Goal: Information Seeking & Learning: Learn about a topic

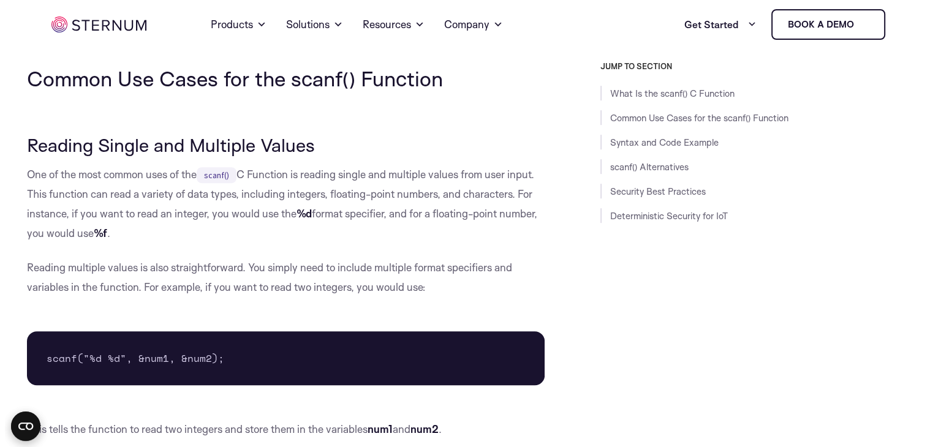
scroll to position [647, 0]
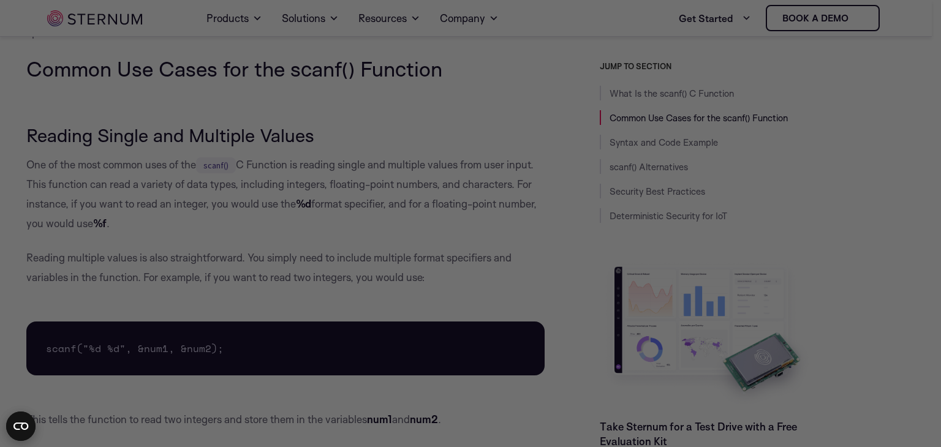
click at [852, 175] on div at bounding box center [475, 226] width 950 height 452
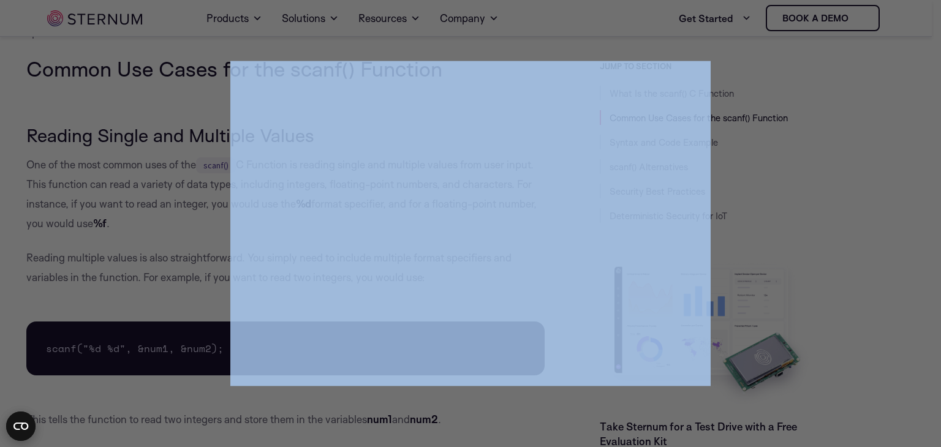
click at [852, 175] on div at bounding box center [475, 226] width 950 height 452
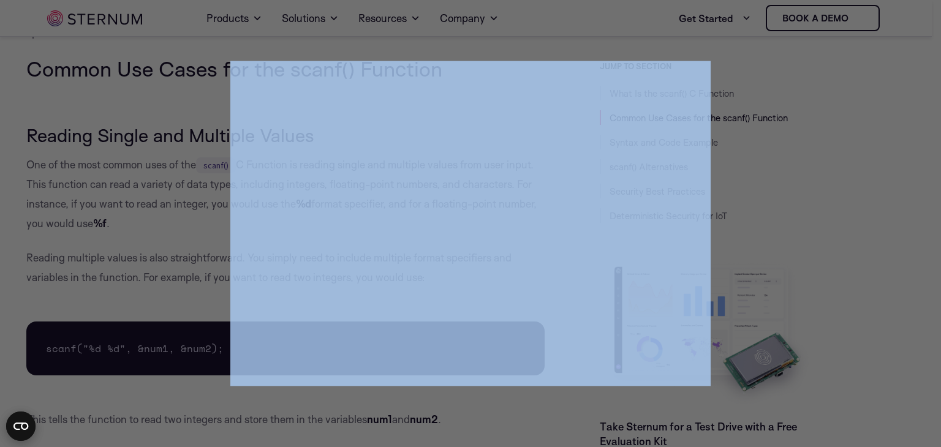
click at [852, 175] on div at bounding box center [475, 226] width 950 height 452
click at [853, 174] on div at bounding box center [475, 226] width 950 height 452
click at [850, 153] on div at bounding box center [475, 226] width 950 height 452
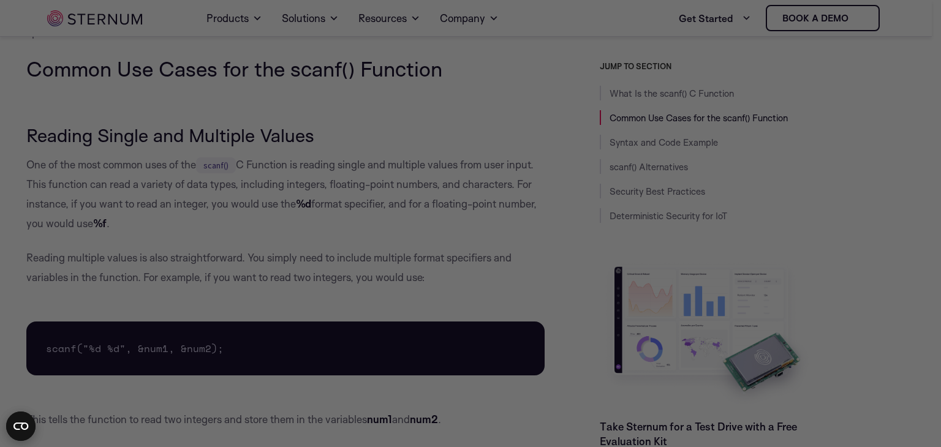
click at [929, 390] on div at bounding box center [475, 226] width 950 height 452
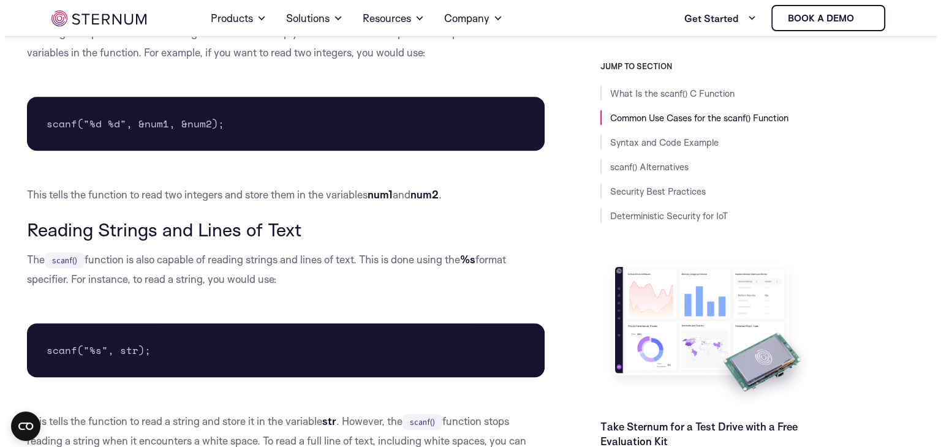
scroll to position [986, 0]
